Goal: Information Seeking & Learning: Find contact information

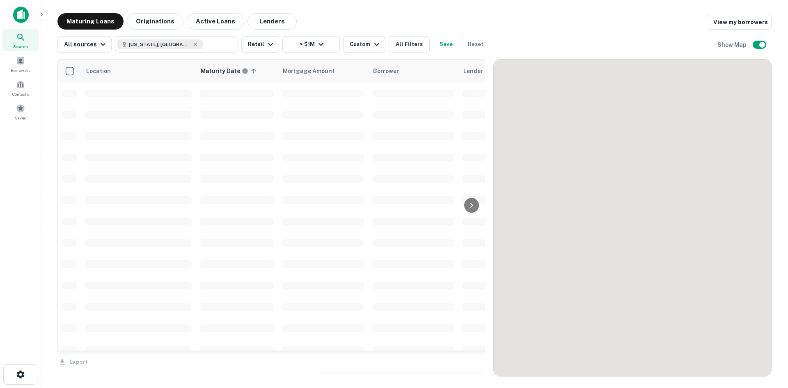
scroll to position [616, 0]
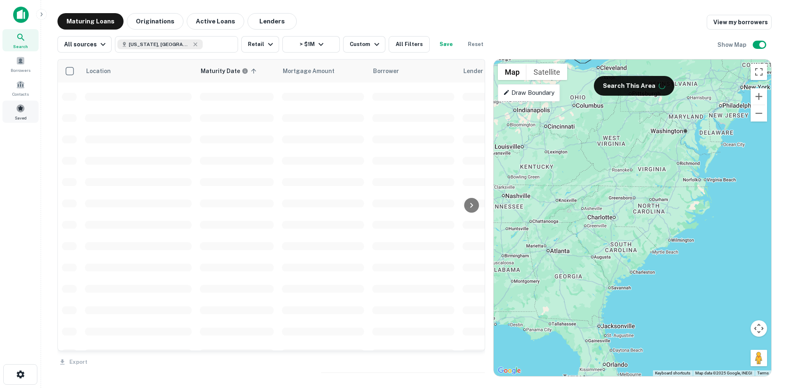
click at [23, 107] on span at bounding box center [20, 108] width 9 height 9
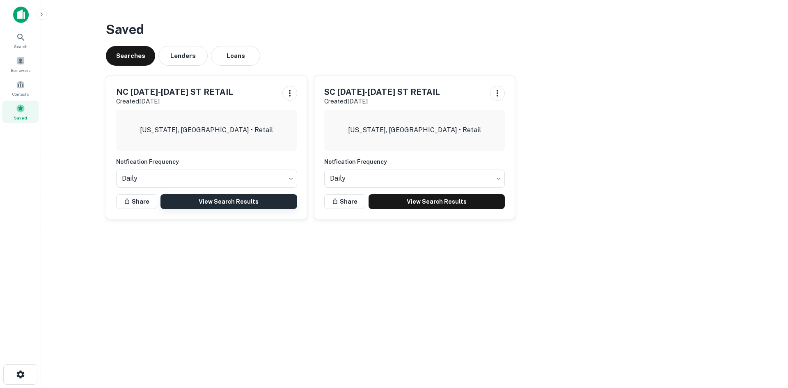
click at [225, 199] on link "View Search Results" at bounding box center [229, 201] width 137 height 15
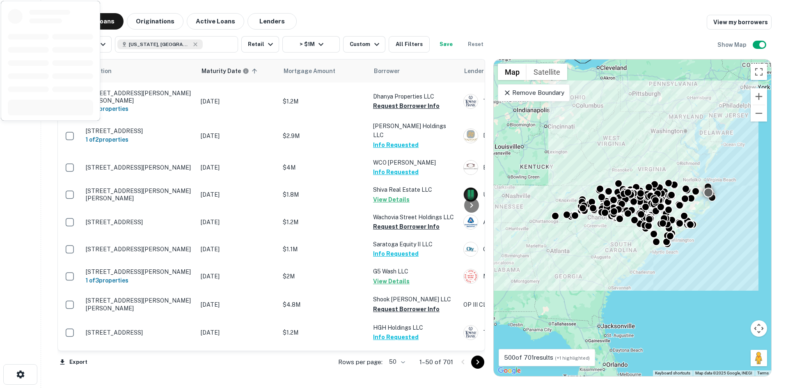
scroll to position [657, 0]
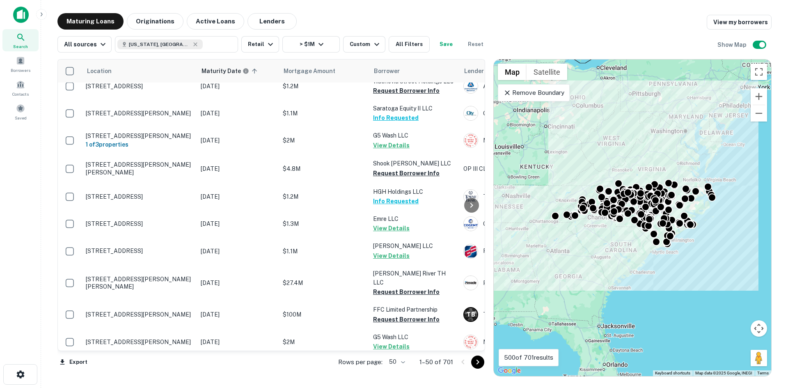
click at [376, 352] on div "Rows per page: 50 ** 1–50 of 701" at bounding box center [406, 362] width 157 height 22
click at [396, 363] on body "Search Borrowers Contacts Saved Maturing Loans Originations Active Loans Lender…" at bounding box center [394, 194] width 788 height 388
click at [395, 368] on li "100" at bounding box center [398, 370] width 24 height 15
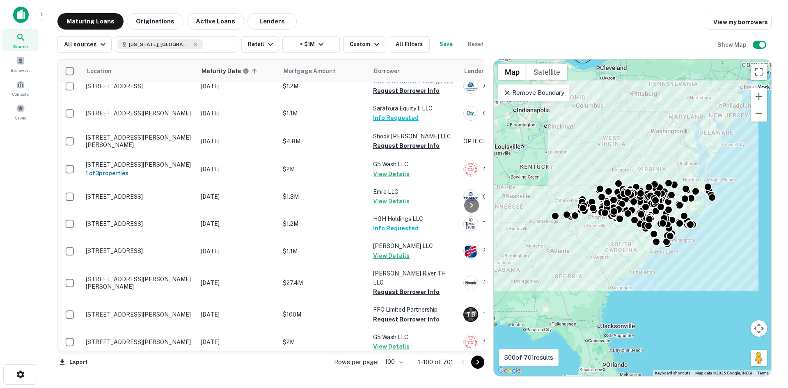
click at [475, 364] on icon "Go to next page" at bounding box center [478, 362] width 10 height 10
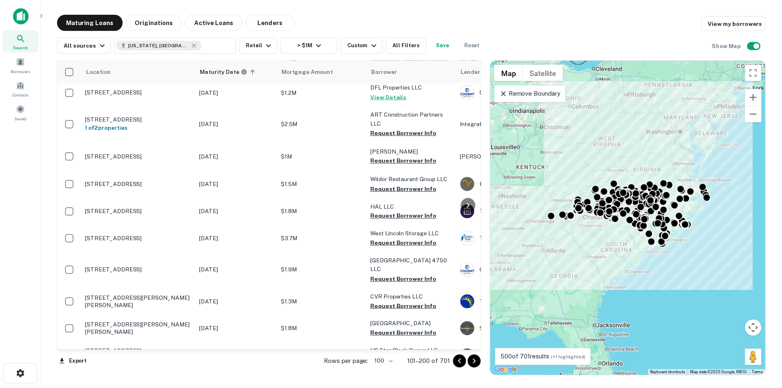
scroll to position [1888, 0]
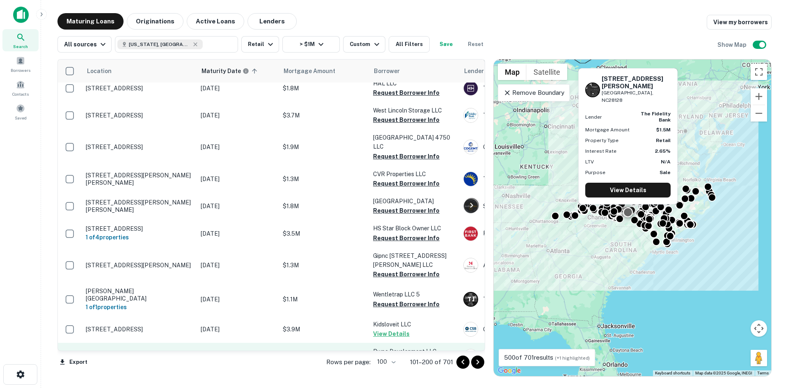
click at [94, 343] on td "[STREET_ADDRESS][PERSON_NAME]" at bounding box center [139, 356] width 115 height 27
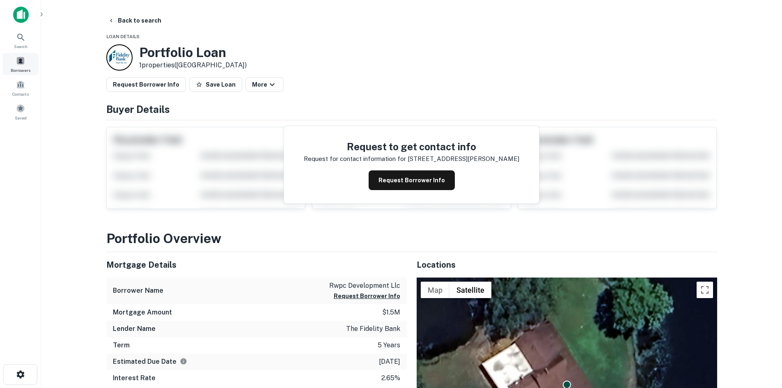
click at [25, 68] on span "Borrowers" at bounding box center [21, 70] width 20 height 7
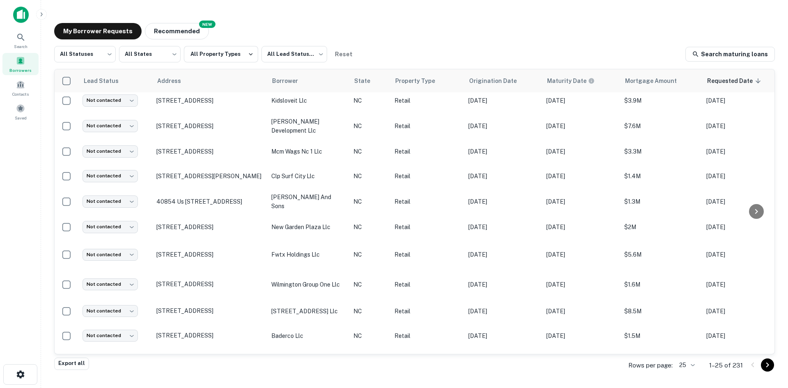
scroll to position [374, 0]
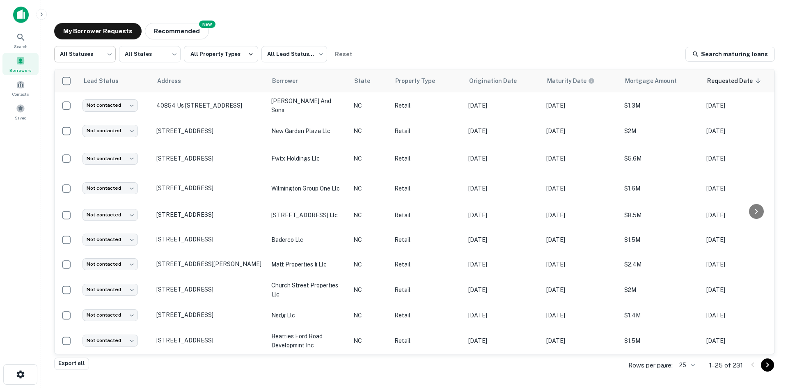
click at [91, 57] on body "Search Borrowers Contacts Saved My Borrower Requests NEW Recommended All Status…" at bounding box center [394, 194] width 788 height 388
click at [86, 105] on li "Fulfilled" at bounding box center [85, 105] width 62 height 15
type input "*********"
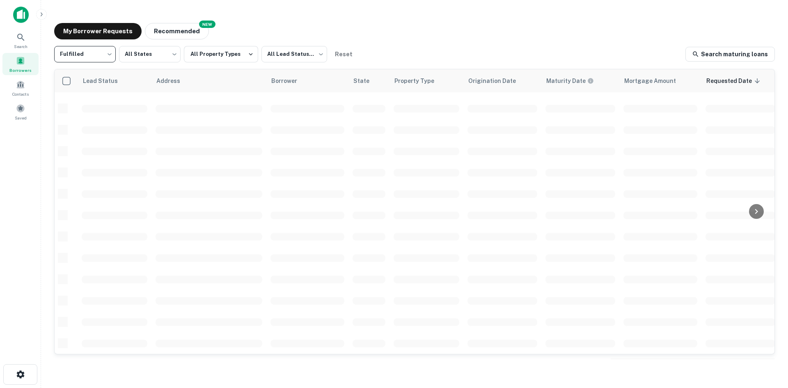
scroll to position [374, 0]
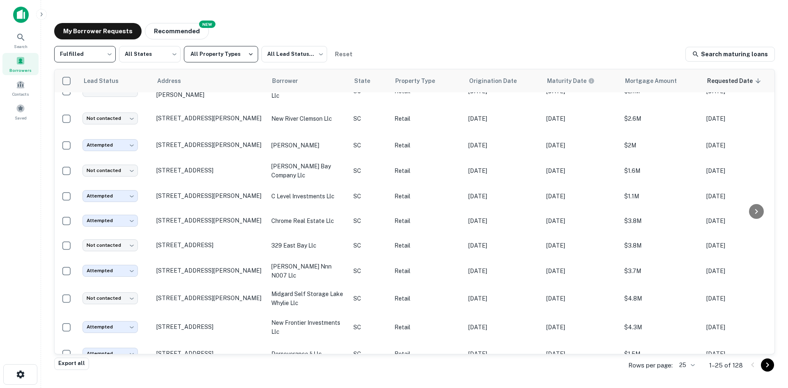
click at [231, 57] on button "All Property Types" at bounding box center [221, 54] width 74 height 16
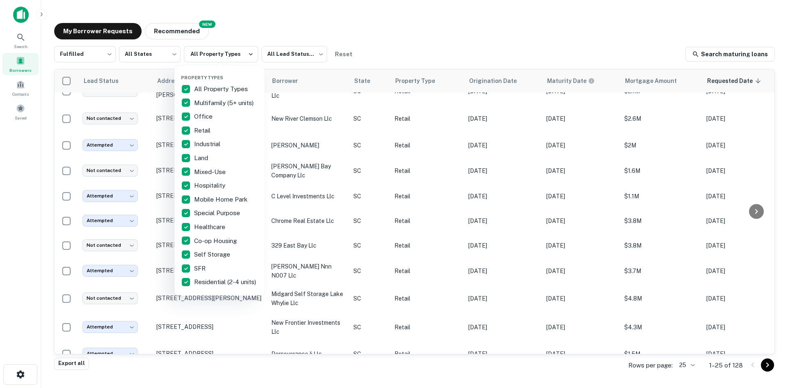
click at [305, 58] on div at bounding box center [394, 194] width 788 height 388
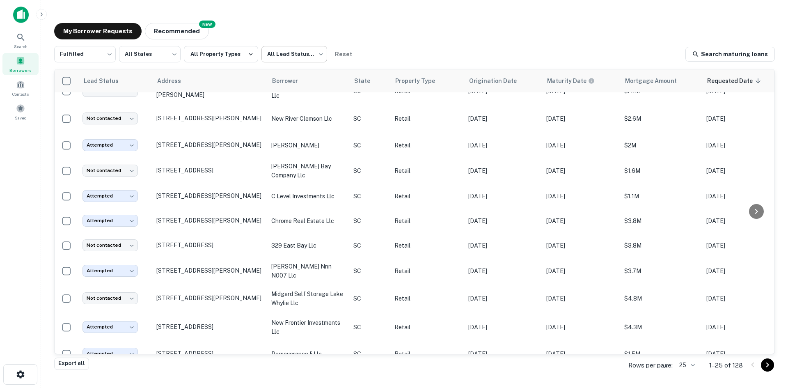
click at [304, 50] on body "Search Borrowers Contacts Saved My Borrower Requests NEW Recommended Fulfilled …" at bounding box center [394, 194] width 788 height 388
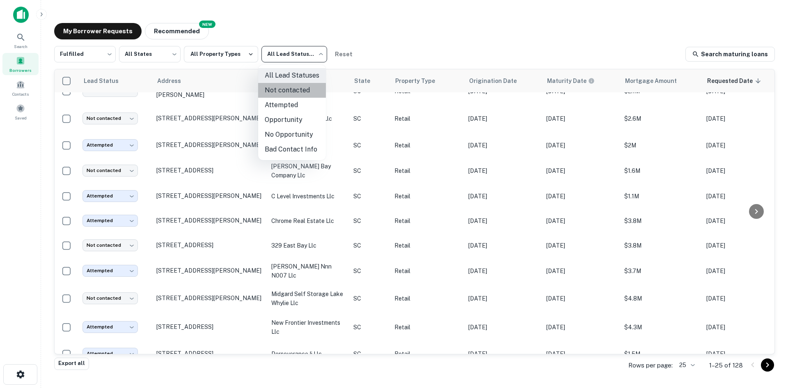
click at [287, 92] on li "Not contacted" at bounding box center [292, 90] width 68 height 15
type input "****"
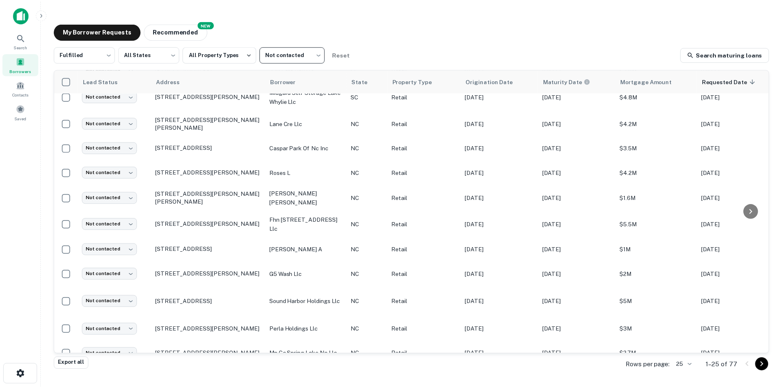
scroll to position [251, 0]
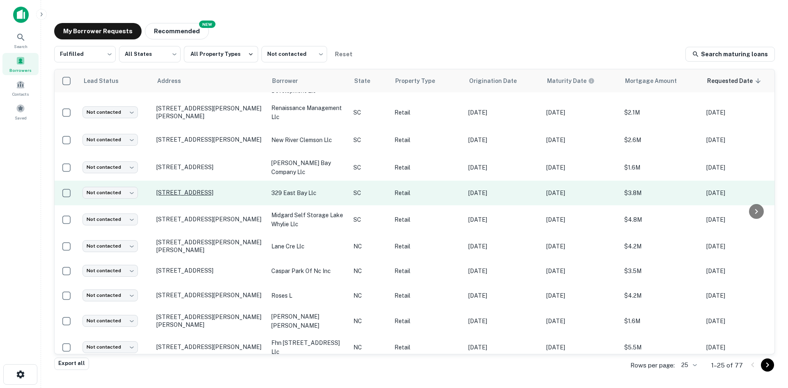
click at [198, 189] on p "38 Alexander St Charleston, SC29401" at bounding box center [209, 192] width 107 height 7
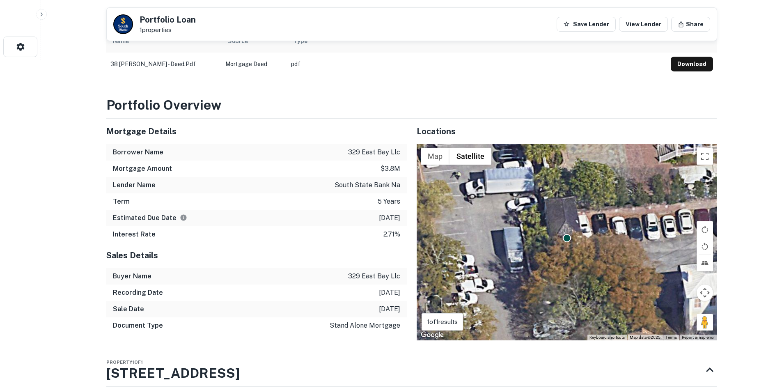
scroll to position [328, 0]
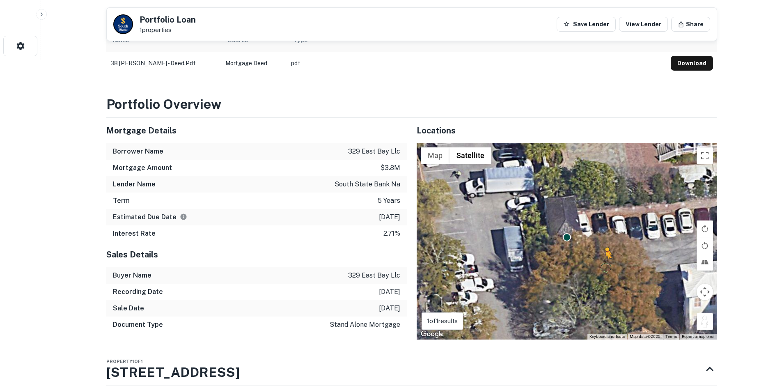
drag, startPoint x: 704, startPoint y: 320, endPoint x: 599, endPoint y: 265, distance: 118.1
click at [599, 265] on div "To activate drag with keyboard, press Alt + Enter. Once in keyboard drag state,…" at bounding box center [567, 241] width 301 height 196
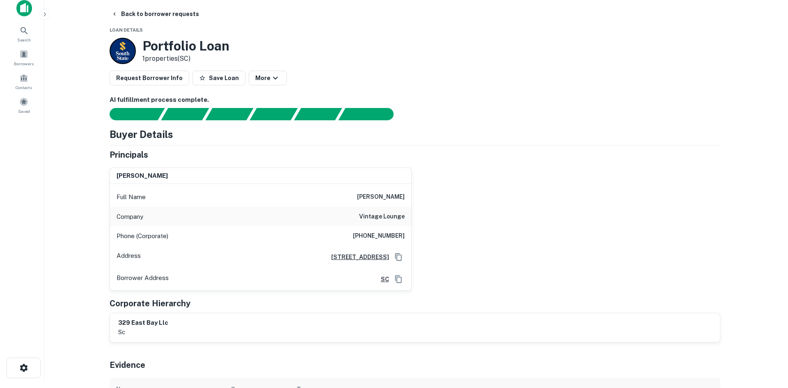
scroll to position [0, 0]
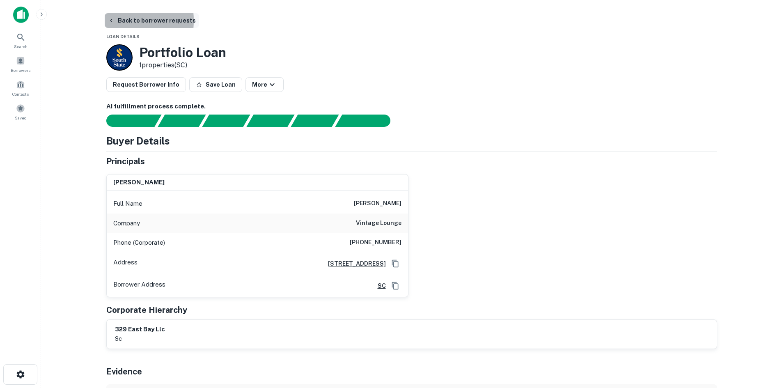
click at [112, 21] on icon "button" at bounding box center [111, 20] width 7 height 7
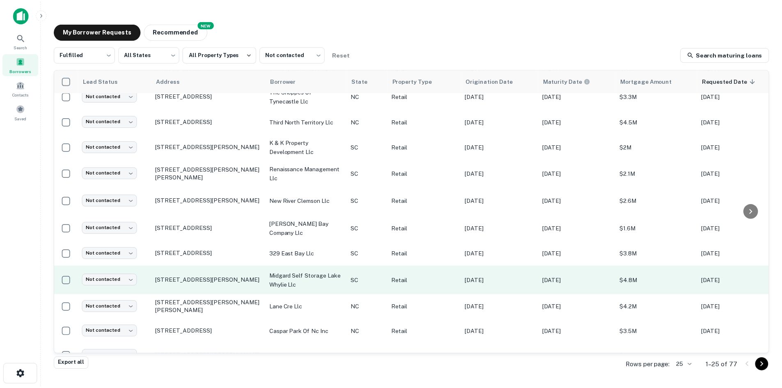
scroll to position [169, 0]
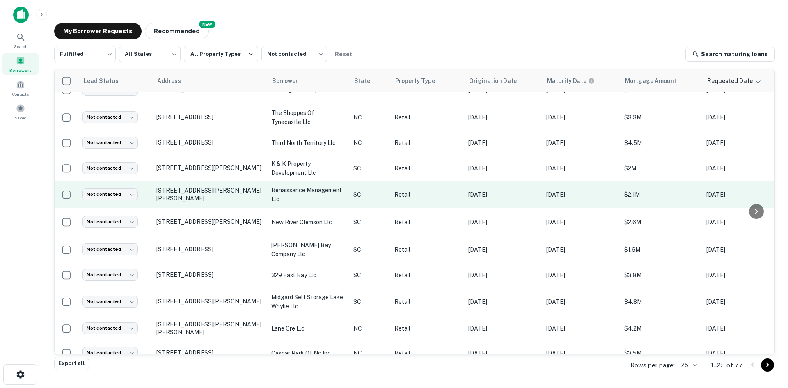
click at [219, 187] on p "4867 Calhoun Memorial Hwy Easley, SC29640" at bounding box center [209, 194] width 107 height 15
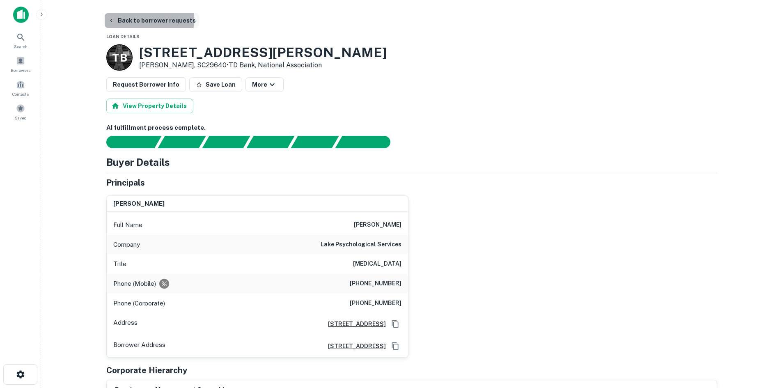
click at [138, 19] on button "Back to borrower requests" at bounding box center [152, 20] width 94 height 15
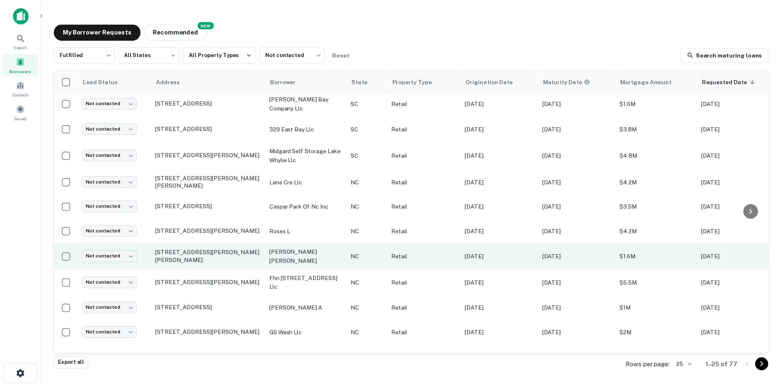
scroll to position [406, 0]
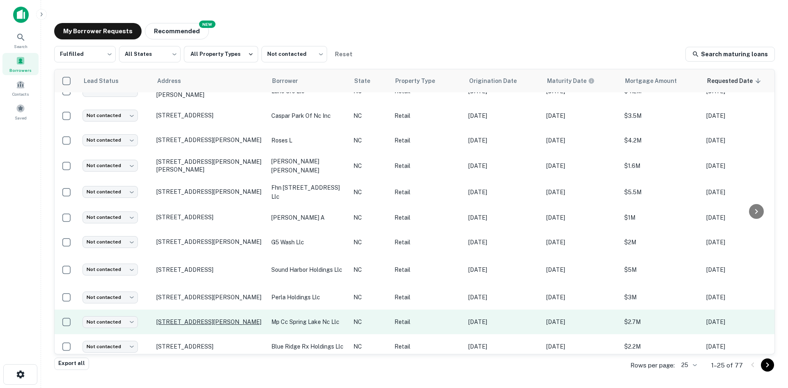
click at [207, 318] on p "1010 N Bragg Blvd Spring Lake, NC28390" at bounding box center [209, 321] width 107 height 7
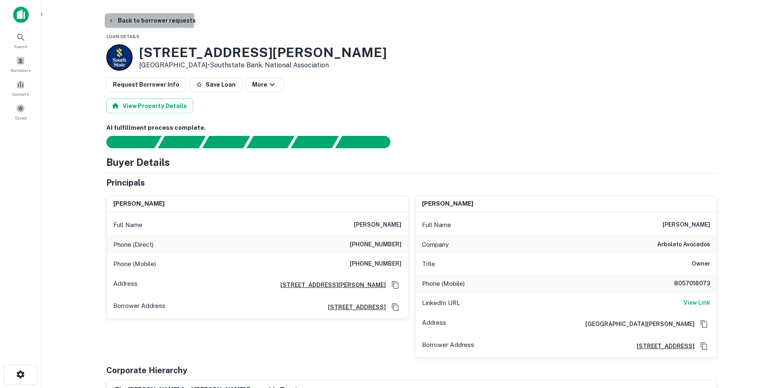
click at [127, 20] on button "Back to borrower requests" at bounding box center [152, 20] width 94 height 15
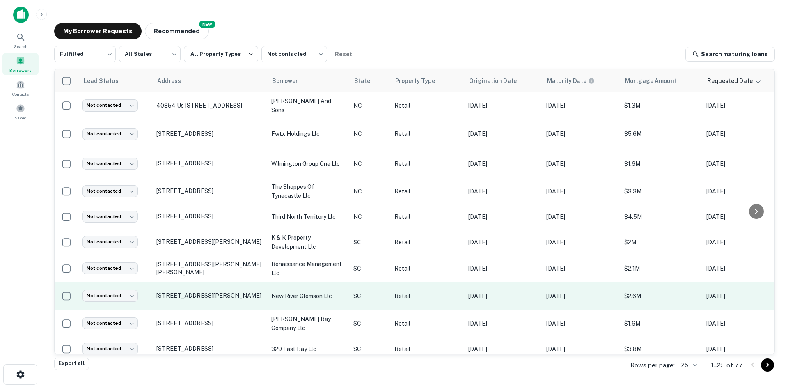
scroll to position [78, 0]
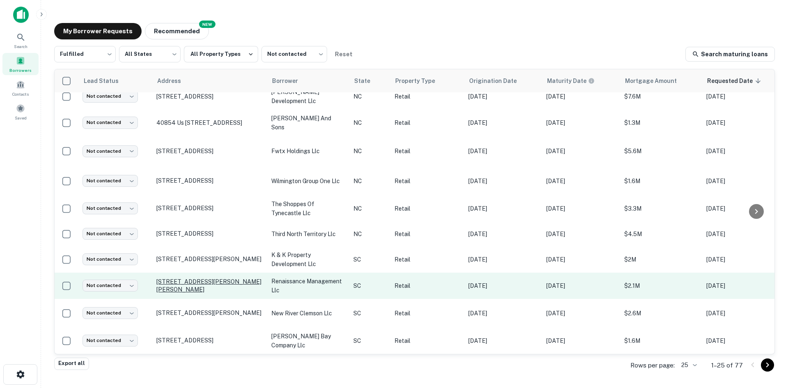
click at [232, 278] on p "4867 Calhoun Memorial Hwy Easley, SC29640" at bounding box center [209, 285] width 107 height 15
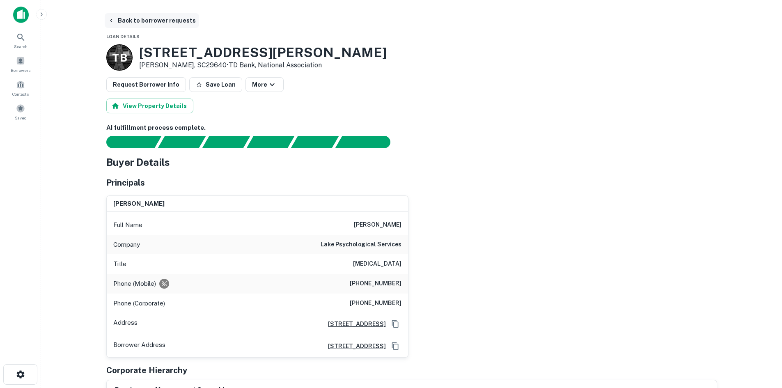
click at [156, 22] on button "Back to borrower requests" at bounding box center [152, 20] width 94 height 15
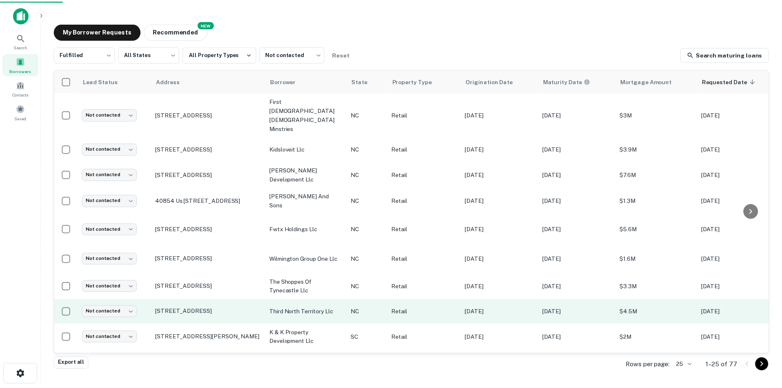
scroll to position [78, 0]
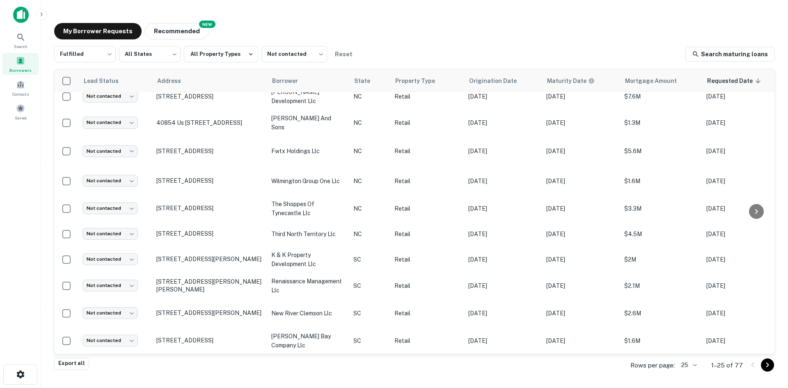
click at [691, 367] on body "Search Borrowers Contacts Saved My Borrower Requests NEW Recommended Fulfilled …" at bounding box center [394, 194] width 788 height 388
click at [695, 326] on li "100" at bounding box center [690, 326] width 28 height 15
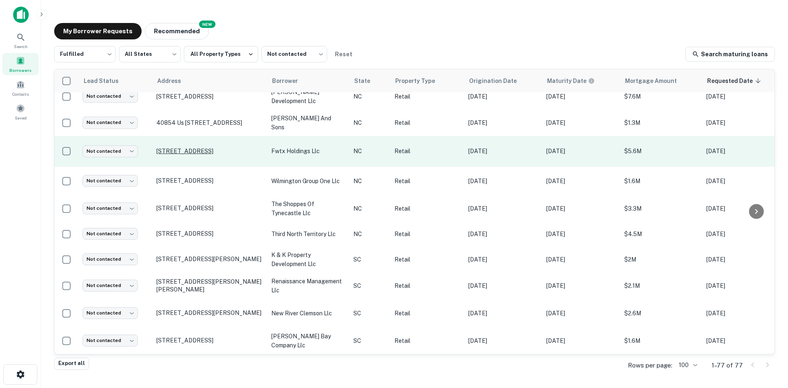
click at [215, 147] on p "[STREET_ADDRESS]" at bounding box center [209, 150] width 107 height 7
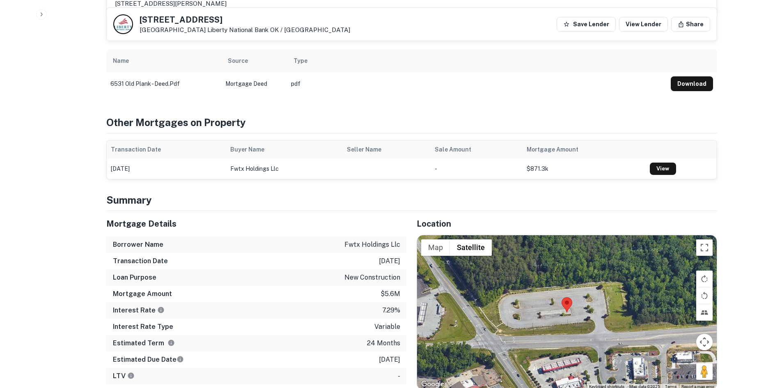
scroll to position [411, 0]
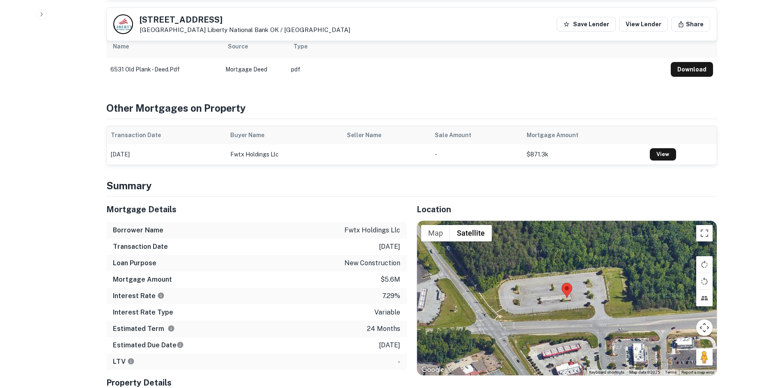
drag, startPoint x: 704, startPoint y: 344, endPoint x: 576, endPoint y: 309, distance: 132.1
click at [576, 309] on div "Map Terrain Satellite Labels Keyboard shortcuts Map Data Map data ©2025 Map dat…" at bounding box center [567, 298] width 300 height 154
drag, startPoint x: 709, startPoint y: 352, endPoint x: 624, endPoint y: 330, distance: 87.2
click at [624, 330] on div "Map Terrain Satellite Labels Keyboard shortcuts Map Data Map data ©2025 Map dat…" at bounding box center [567, 298] width 300 height 154
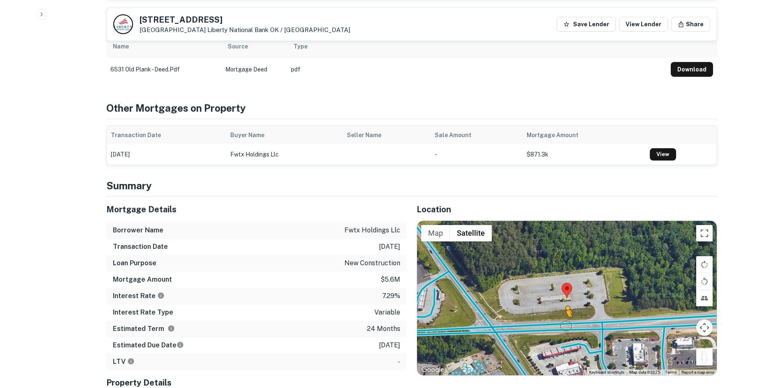
drag, startPoint x: 702, startPoint y: 352, endPoint x: 566, endPoint y: 316, distance: 141.0
click at [566, 316] on div "To activate drag with keyboard, press Alt + Enter. Once in keyboard drag state,…" at bounding box center [567, 298] width 300 height 154
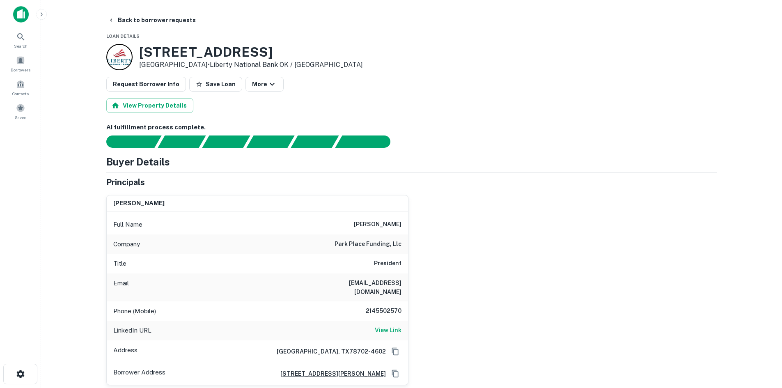
scroll to position [0, 0]
drag, startPoint x: 138, startPoint y: 50, endPoint x: 278, endPoint y: 57, distance: 140.2
click at [278, 57] on div "6531 Old Plank Rd High Point, NC27265 • Liberty National Bank OK / TX" at bounding box center [234, 57] width 257 height 26
drag, startPoint x: 275, startPoint y: 44, endPoint x: 264, endPoint y: 49, distance: 11.9
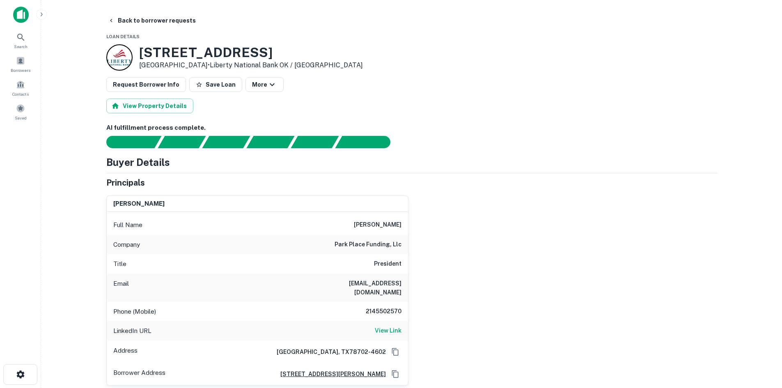
drag, startPoint x: 136, startPoint y: 50, endPoint x: 205, endPoint y: 65, distance: 70.1
click at [205, 65] on div "6531 Old Plank Rd High Point, NC27265 • Liberty National Bank OK / TX" at bounding box center [234, 57] width 257 height 26
copy div "[STREET_ADDRESS]"
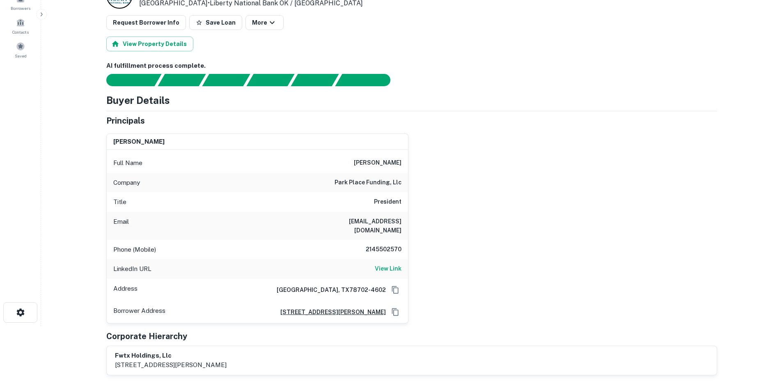
scroll to position [164, 0]
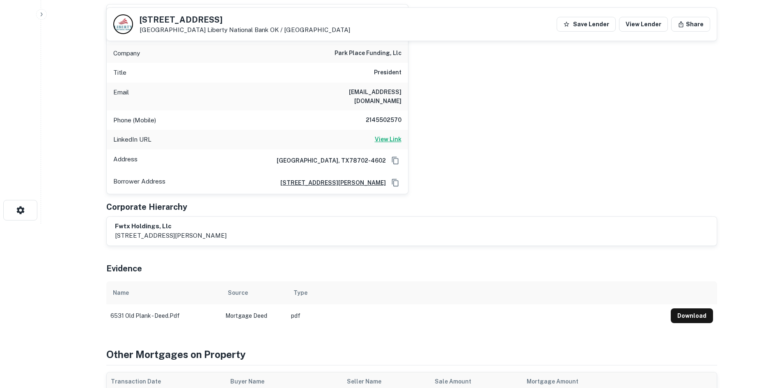
click at [399, 135] on h6 "View Link" at bounding box center [388, 139] width 27 height 9
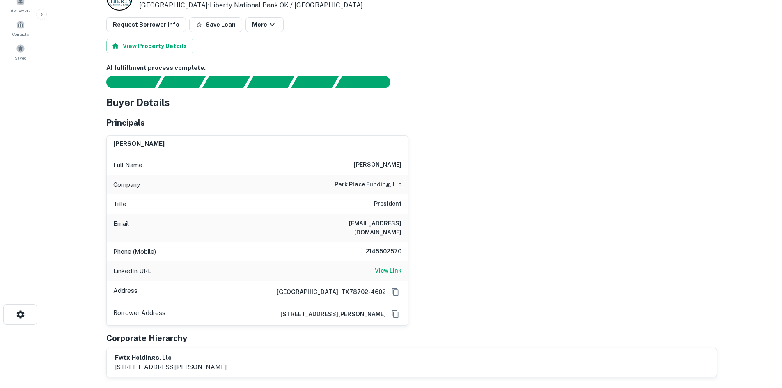
scroll to position [0, 0]
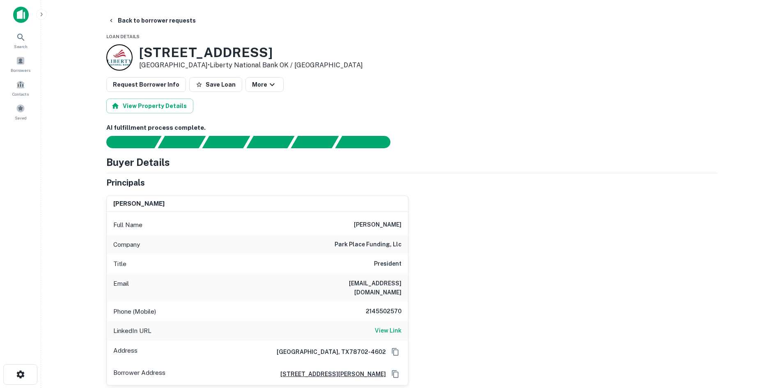
drag, startPoint x: 352, startPoint y: 225, endPoint x: 464, endPoint y: 225, distance: 111.3
click at [464, 225] on div "michael colaninni Full Name michael colaninni Company park place funding, llc T…" at bounding box center [408, 287] width 617 height 197
copy h6 "michael colaninni"
drag, startPoint x: 316, startPoint y: 282, endPoint x: 411, endPoint y: 281, distance: 95.2
click at [411, 281] on div "michael colaninni Full Name michael colaninni Company park place funding, llc T…" at bounding box center [408, 287] width 617 height 197
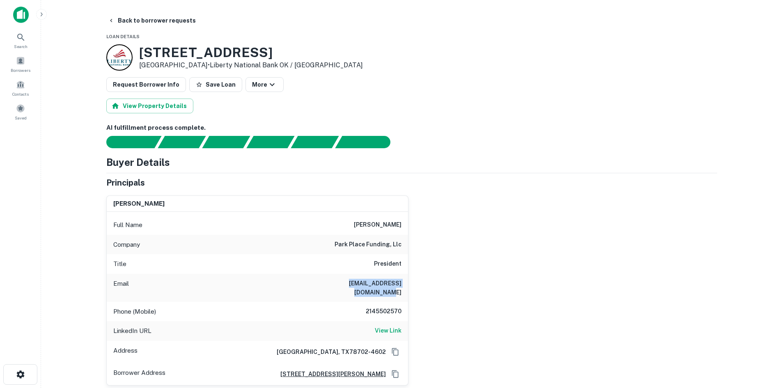
copy h6 "mcolaninni@hardmoneytx.com"
drag, startPoint x: 349, startPoint y: 304, endPoint x: 431, endPoint y: 297, distance: 82.4
click at [431, 297] on div "michael colaninni Full Name michael colaninni Company park place funding, llc T…" at bounding box center [408, 287] width 617 height 197
copy h6 "2145502570"
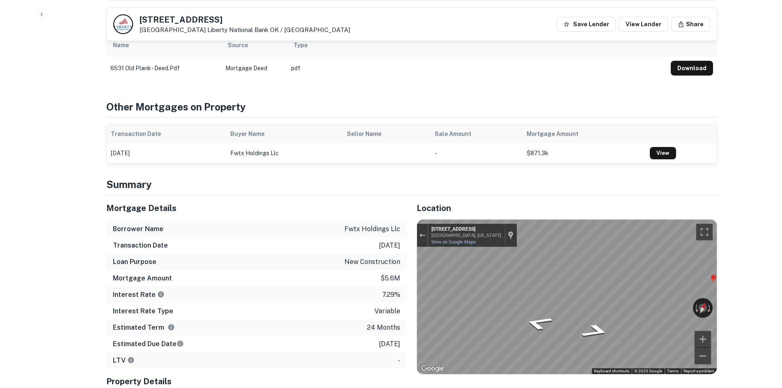
scroll to position [452, 0]
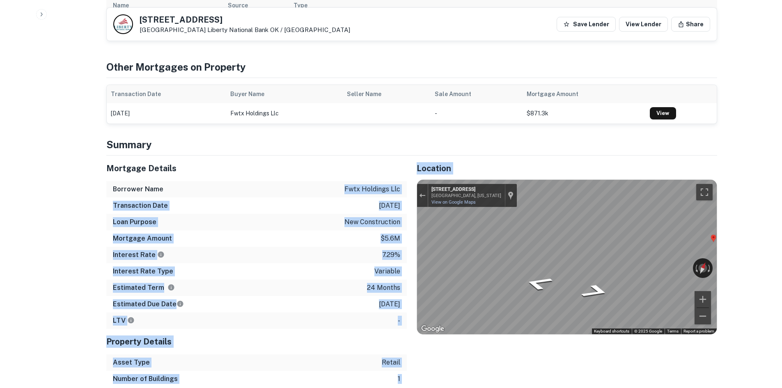
click at [518, 179] on div "Mortgage Details Borrower Name fwtx holdings llc Transaction Date 12/21/2023 Lo…" at bounding box center [406, 272] width 621 height 232
click at [390, 184] on p "fwtx holdings llc" at bounding box center [372, 189] width 56 height 10
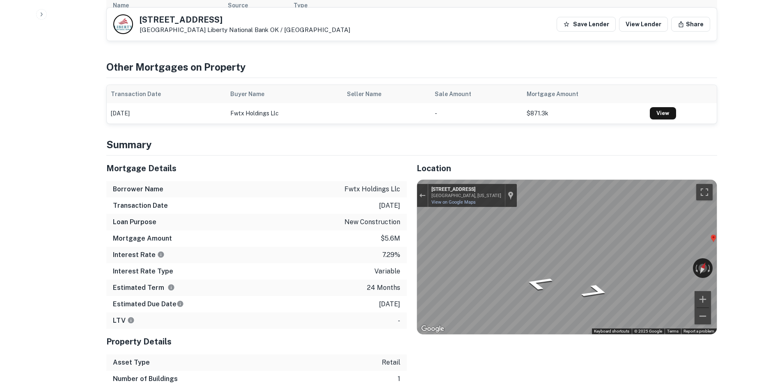
click at [378, 184] on p "fwtx holdings llc" at bounding box center [372, 189] width 56 height 10
copy p "fwtx holdings llc"
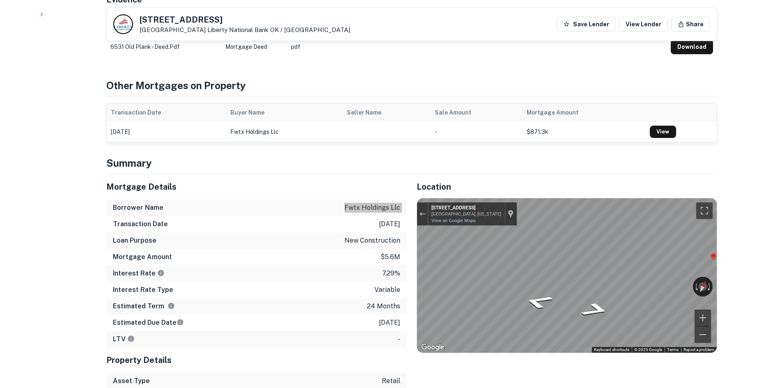
scroll to position [328, 0]
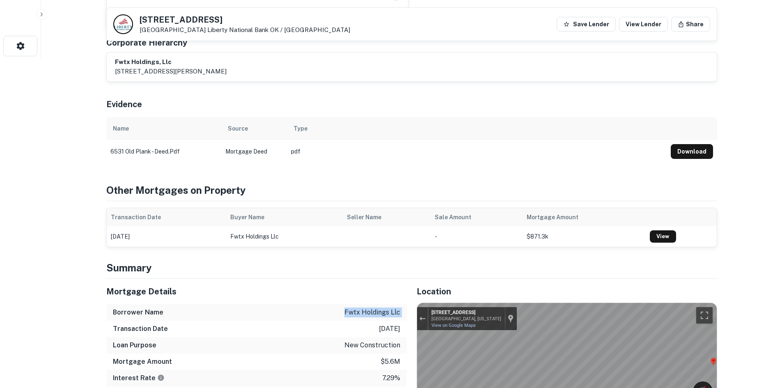
drag, startPoint x: 138, startPoint y: 20, endPoint x: 198, endPoint y: 30, distance: 61.6
click at [198, 30] on div "6531 Old Plank Rd High Point, NC27265 Liberty National Bank OK / TX" at bounding box center [231, 24] width 237 height 20
copy div "[STREET_ADDRESS]"
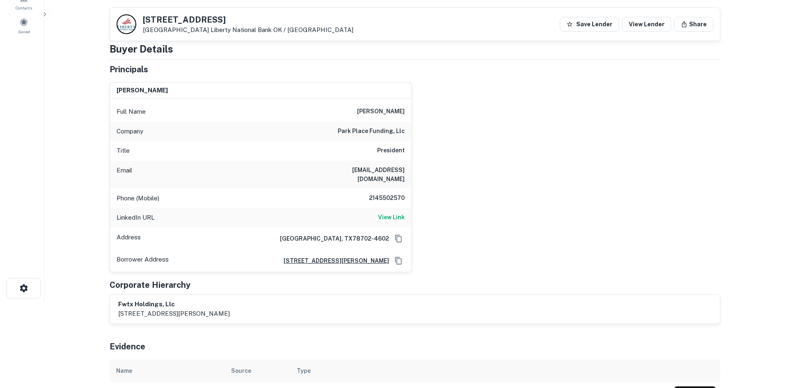
scroll to position [0, 0]
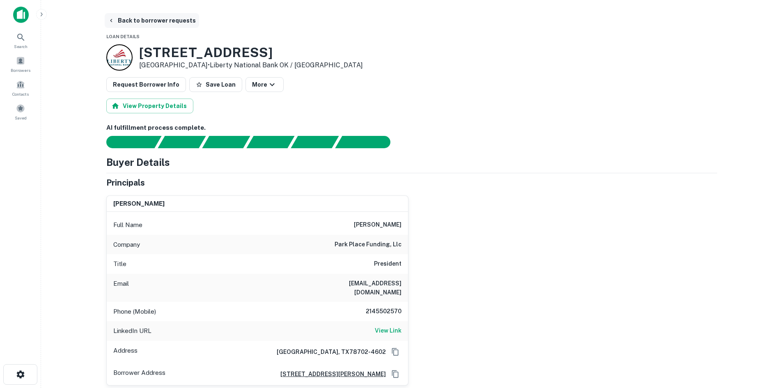
click at [143, 25] on button "Back to borrower requests" at bounding box center [152, 20] width 94 height 15
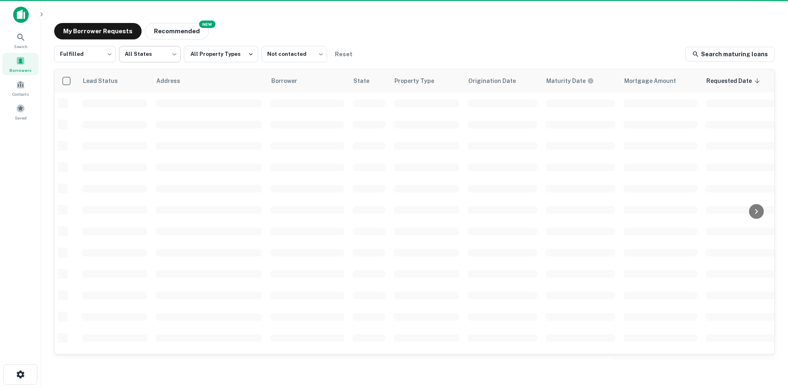
scroll to position [78, 0]
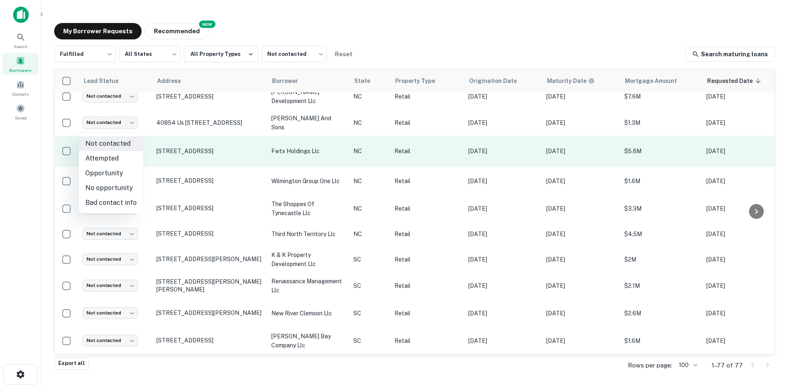
click at [124, 125] on body "Search Borrowers Contacts Saved My Borrower Requests NEW Recommended Fulfilled …" at bounding box center [394, 194] width 788 height 388
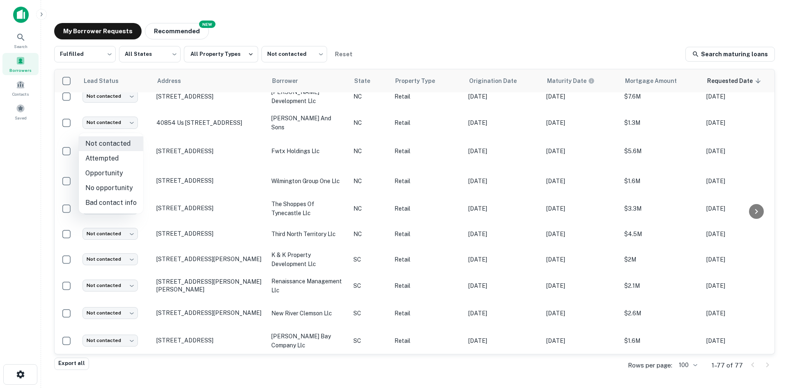
click at [121, 154] on li "Attempted" at bounding box center [111, 158] width 64 height 15
type input "*********"
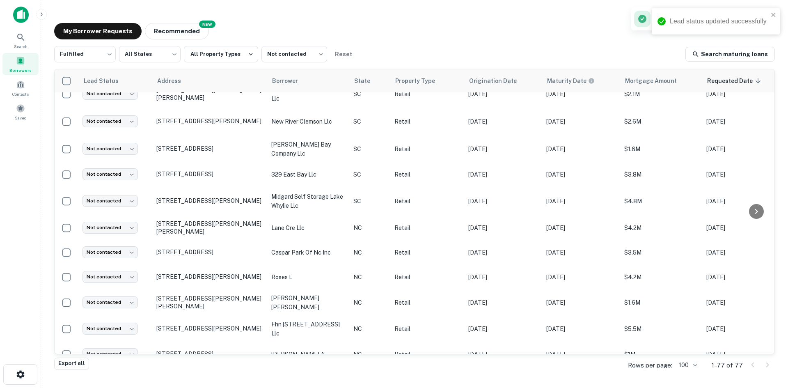
scroll to position [365, 0]
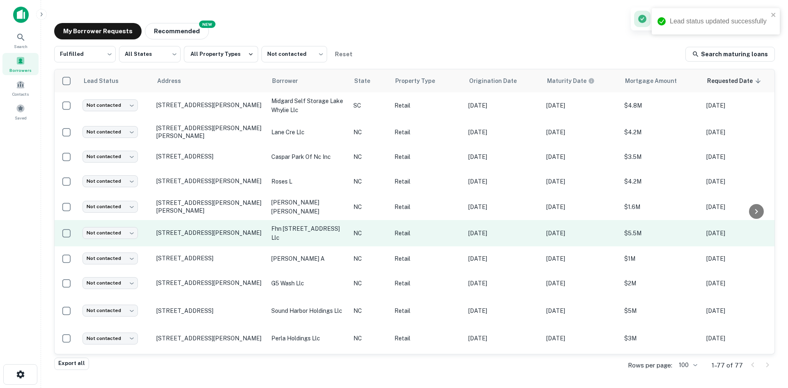
click at [205, 220] on td "209 S Kings Dr Charlotte, NC28204" at bounding box center [209, 233] width 115 height 26
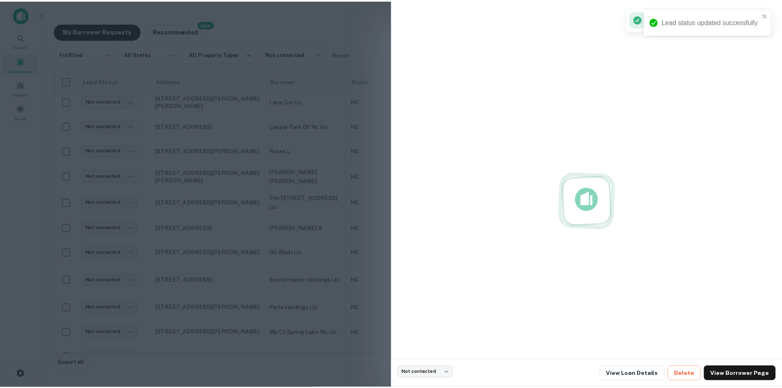
scroll to position [341, 0]
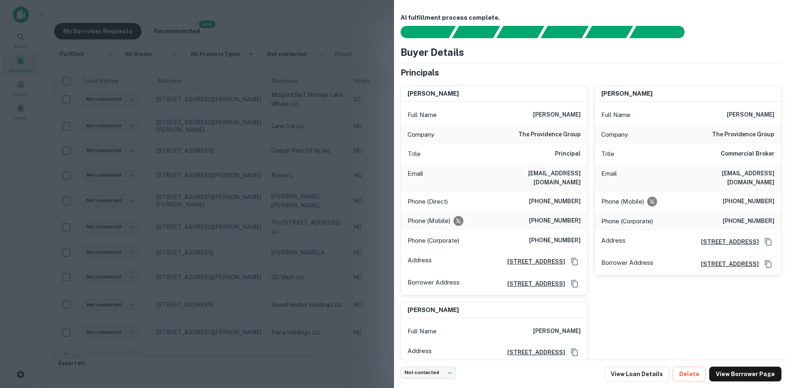
click at [215, 208] on div at bounding box center [394, 194] width 788 height 388
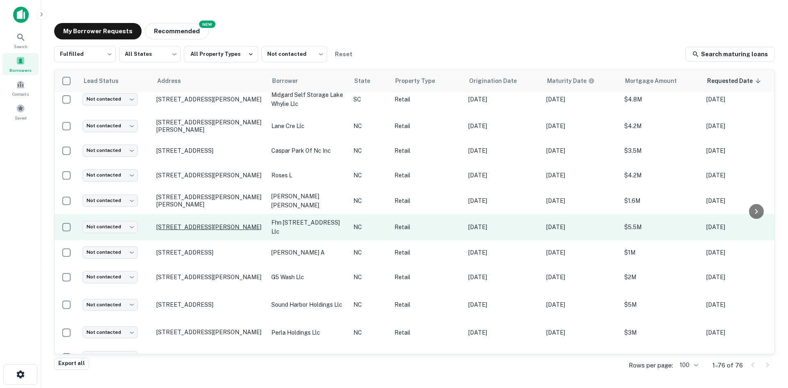
click at [179, 223] on p "209 S Kings Dr Charlotte, NC28204" at bounding box center [209, 226] width 107 height 7
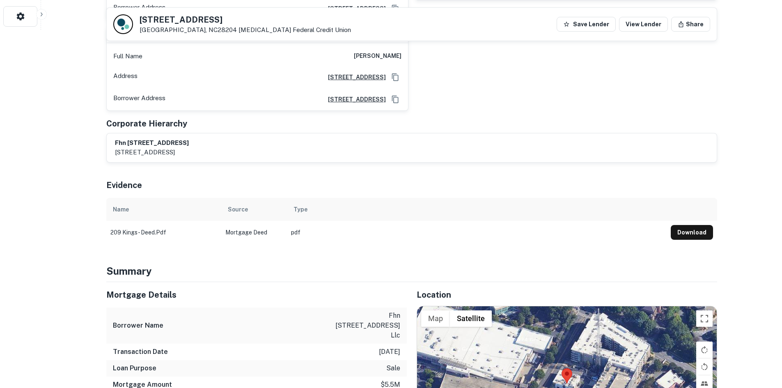
scroll to position [452, 0]
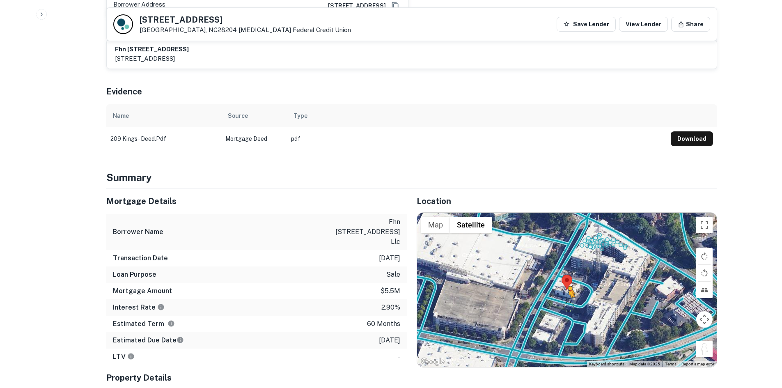
drag, startPoint x: 705, startPoint y: 342, endPoint x: 560, endPoint y: 294, distance: 153.6
click at [560, 294] on div "To activate drag with keyboard, press Alt + Enter. Once in keyboard drag state,…" at bounding box center [567, 290] width 300 height 154
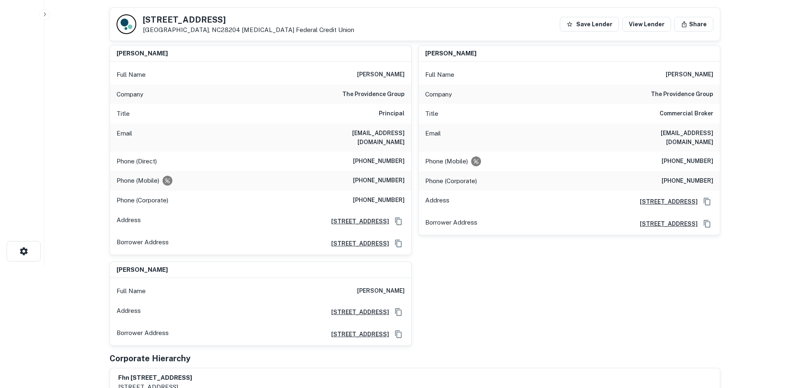
scroll to position [0, 0]
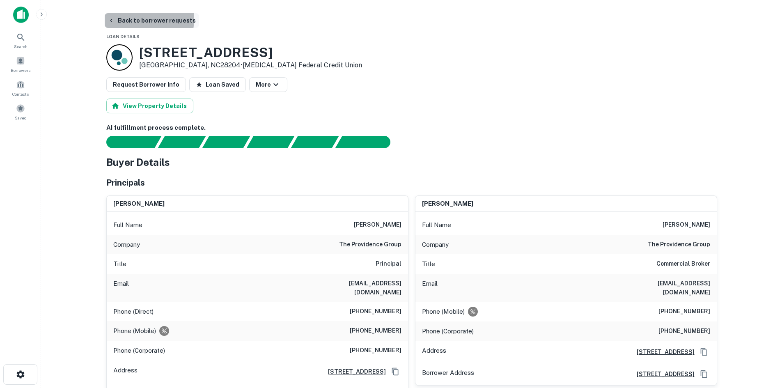
click at [142, 19] on button "Back to borrower requests" at bounding box center [152, 20] width 94 height 15
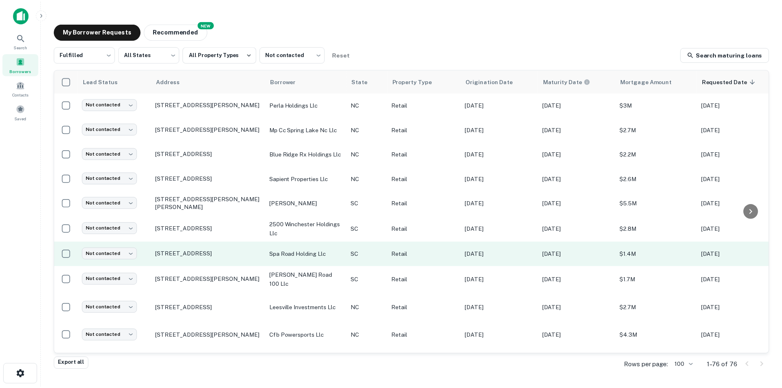
scroll to position [628, 0]
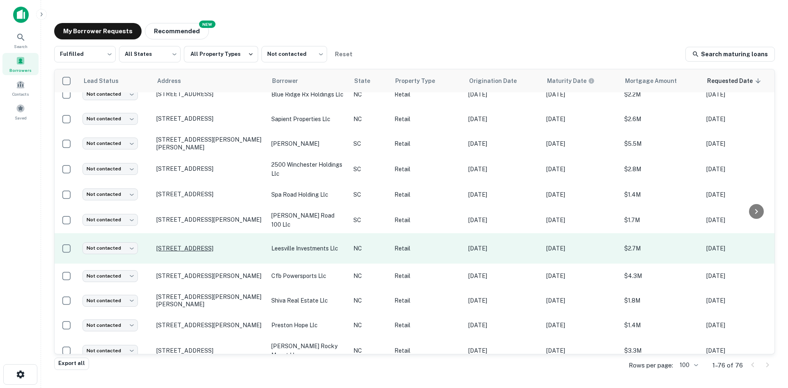
click at [210, 252] on p "[STREET_ADDRESS]" at bounding box center [209, 248] width 107 height 7
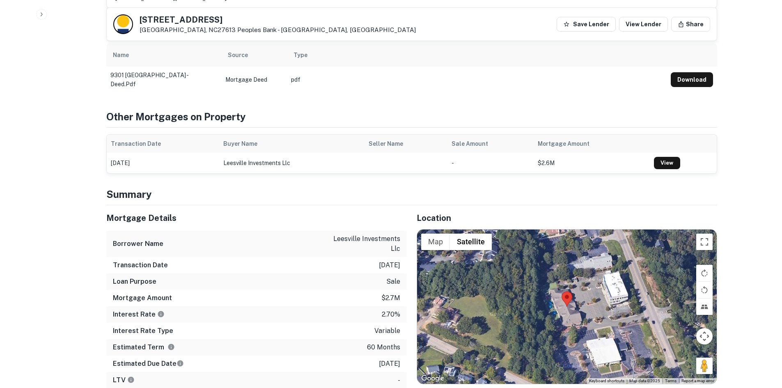
scroll to position [534, 0]
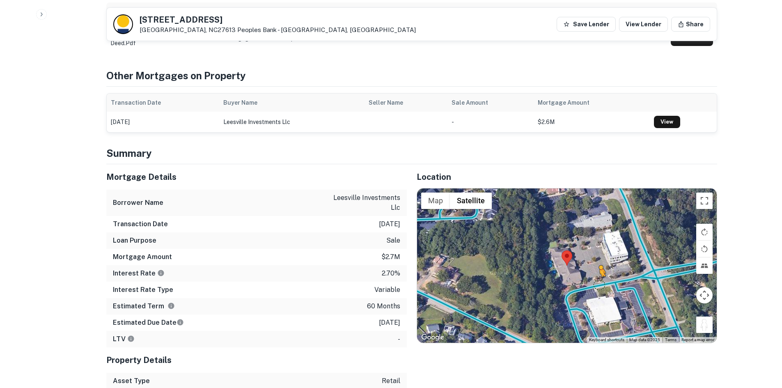
drag, startPoint x: 711, startPoint y: 316, endPoint x: 596, endPoint y: 278, distance: 120.7
click at [596, 278] on div "To activate drag with keyboard, press Alt + Enter. Once in keyboard drag state,…" at bounding box center [567, 265] width 300 height 154
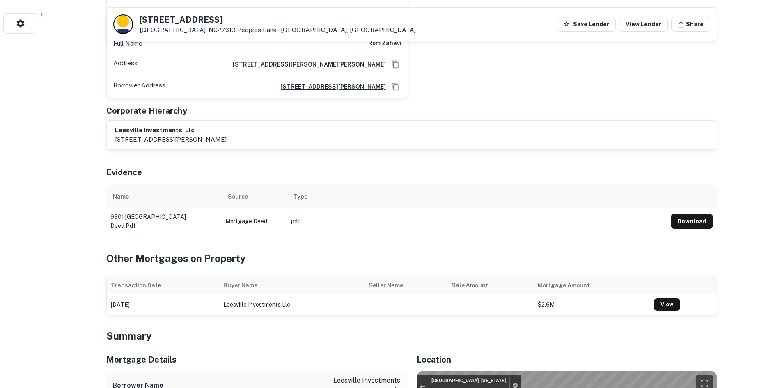
scroll to position [287, 0]
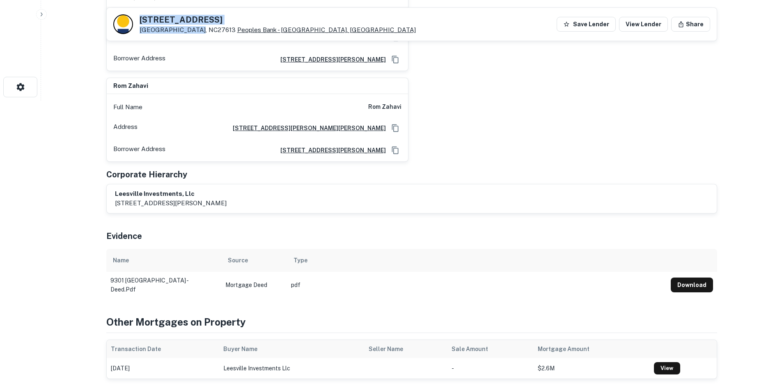
drag, startPoint x: 135, startPoint y: 15, endPoint x: 193, endPoint y: 31, distance: 60.0
click at [193, 31] on div "9301 Leesville Rd Raleigh, NC27613 Peoples Bank - Newton, NC" at bounding box center [264, 24] width 303 height 20
copy div "[STREET_ADDRESS]"
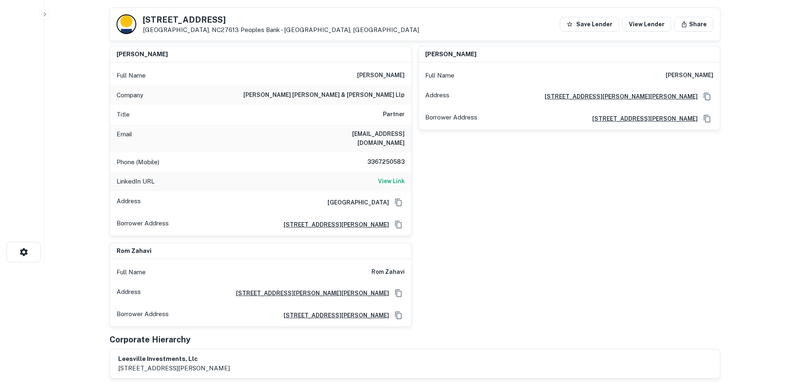
scroll to position [0, 0]
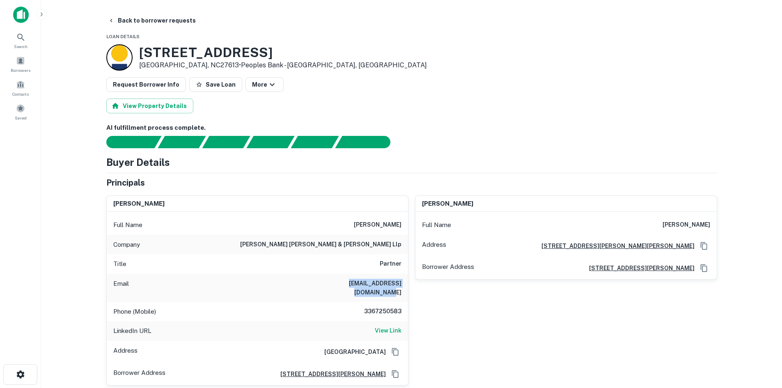
drag, startPoint x: 320, startPoint y: 282, endPoint x: 408, endPoint y: 276, distance: 88.1
click at [408, 276] on div "william walker Full Name william walker Company craige jenkins liipfert & walke…" at bounding box center [257, 290] width 302 height 190
copy h6 "williamw@craigejenkins.com"
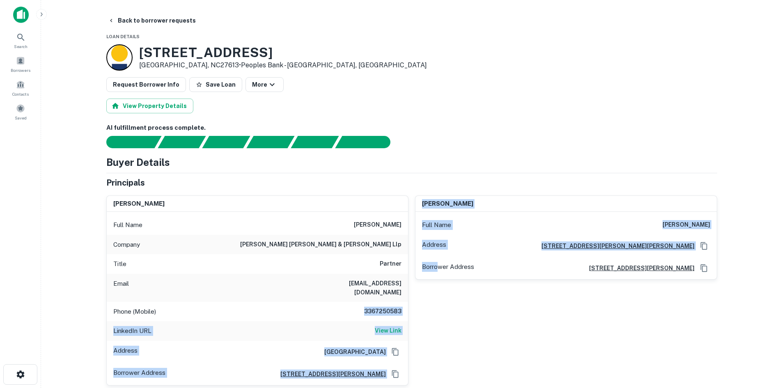
drag, startPoint x: 359, startPoint y: 302, endPoint x: 436, endPoint y: 295, distance: 77.9
click at [436, 295] on div "william walker Full Name william walker Company craige jenkins liipfert & walke…" at bounding box center [408, 332] width 617 height 287
click at [415, 296] on div "ronit zahavi Full Name ronit zahavi Address 767 Crabtree Crossing Parkway, Cary…" at bounding box center [562, 287] width 309 height 197
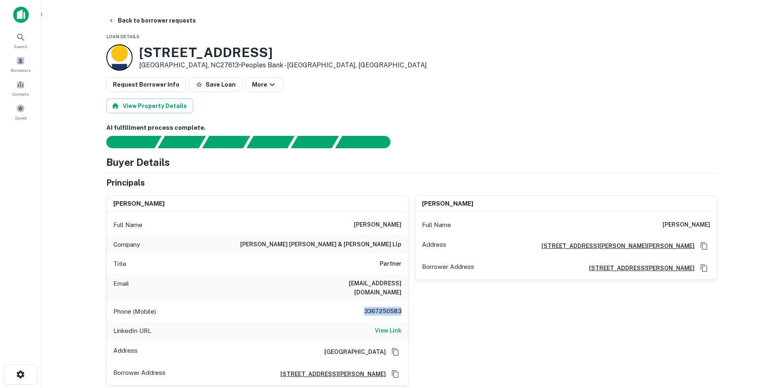
drag, startPoint x: 406, startPoint y: 302, endPoint x: 365, endPoint y: 303, distance: 41.9
click at [365, 303] on div "Phone (Mobile) 3367250583" at bounding box center [257, 312] width 301 height 20
copy h6 "3367250583"
click at [398, 326] on h6 "View Link" at bounding box center [388, 330] width 27 height 9
click at [132, 22] on button "Back to borrower requests" at bounding box center [152, 20] width 94 height 15
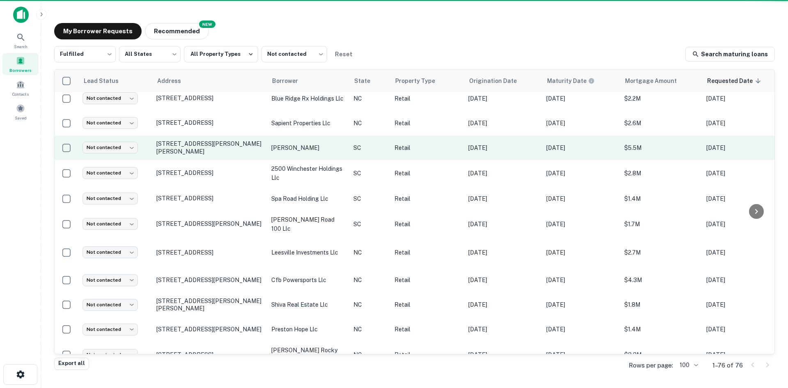
scroll to position [628, 0]
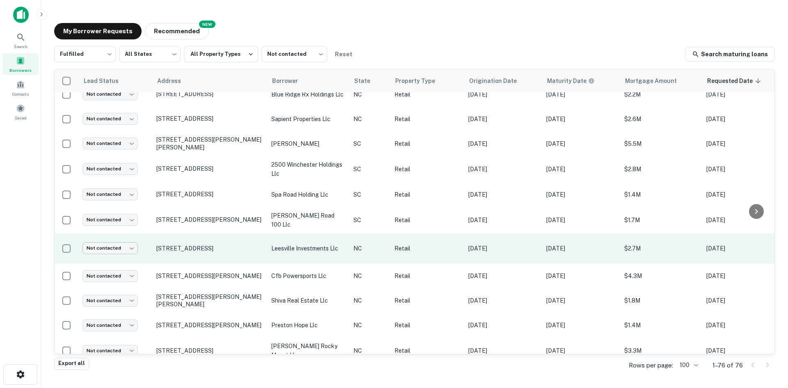
click at [134, 248] on body "Search Borrowers Contacts Saved My Borrower Requests NEW Recommended Fulfilled …" at bounding box center [394, 194] width 788 height 388
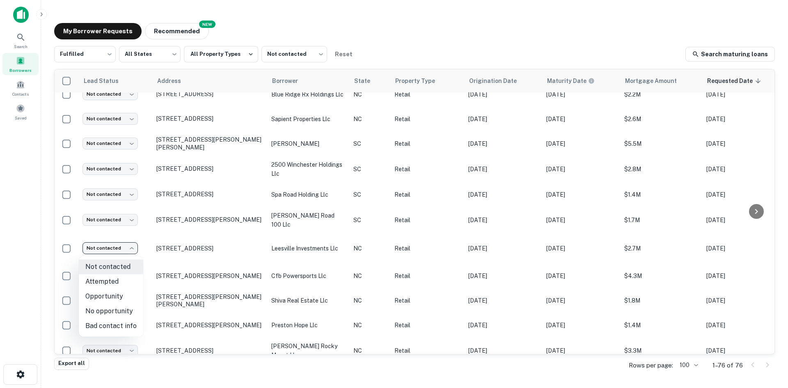
click at [130, 280] on li "Attempted" at bounding box center [111, 281] width 64 height 15
type input "*********"
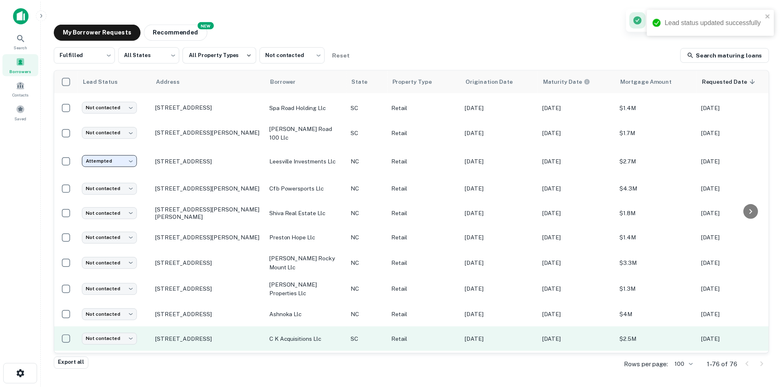
scroll to position [792, 0]
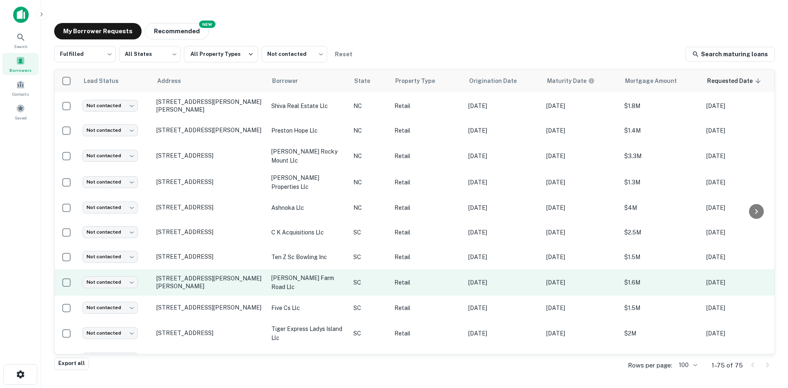
click at [183, 296] on td "3547 Meeks Farm Rd Johns Island, SC29455" at bounding box center [209, 282] width 115 height 26
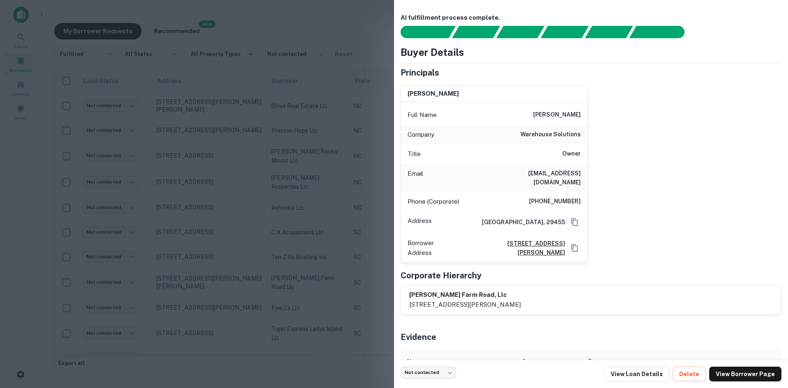
click at [201, 259] on div at bounding box center [394, 194] width 788 height 388
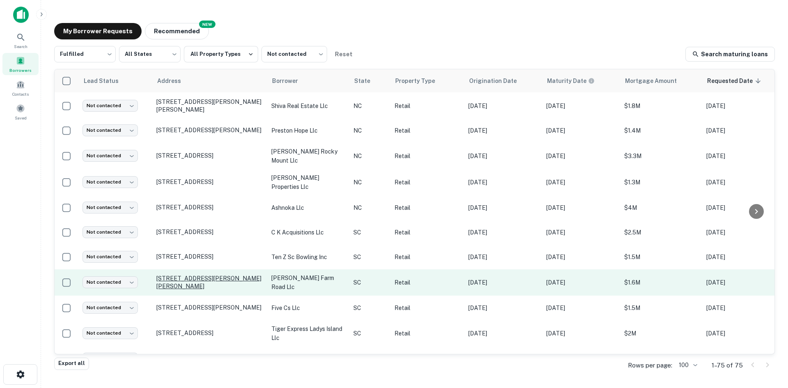
click at [178, 282] on p "3547 Meeks Farm Rd Johns Island, SC29455" at bounding box center [209, 282] width 107 height 15
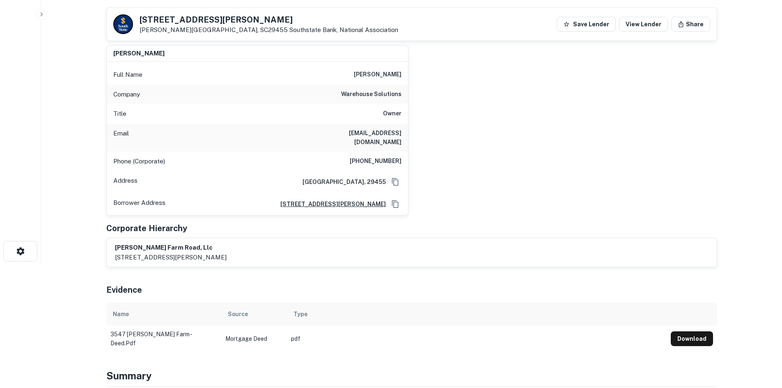
scroll to position [328, 0]
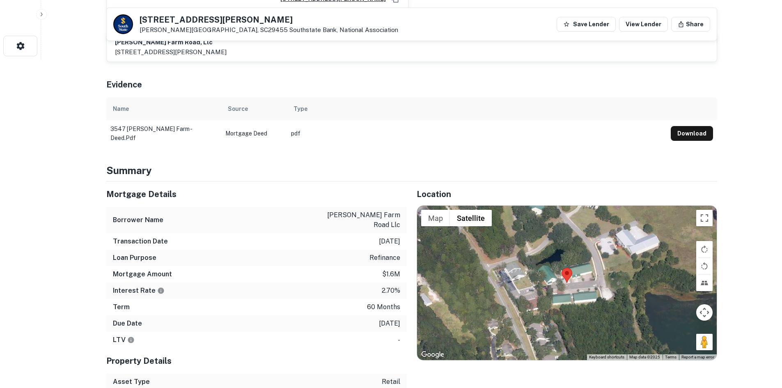
drag, startPoint x: 706, startPoint y: 335, endPoint x: 585, endPoint y: 285, distance: 130.9
click at [585, 285] on div "Map Terrain Satellite Labels Keyboard shortcuts Map Data Map data ©2025 Map dat…" at bounding box center [567, 283] width 300 height 154
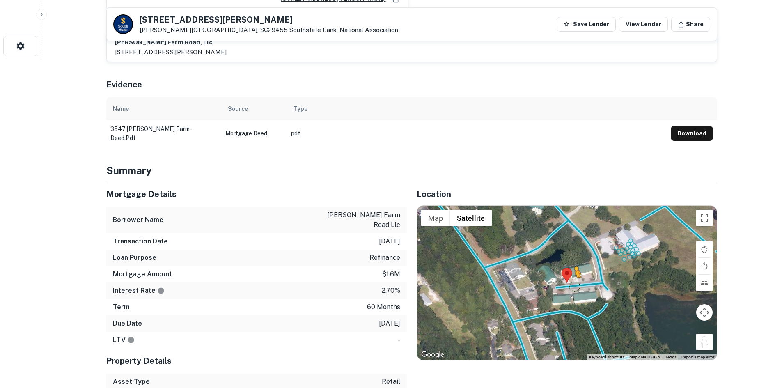
drag, startPoint x: 704, startPoint y: 337, endPoint x: 568, endPoint y: 274, distance: 149.5
click at [568, 274] on div "To activate drag with keyboard, press Alt + Enter. Once in keyboard drag state,…" at bounding box center [567, 283] width 300 height 154
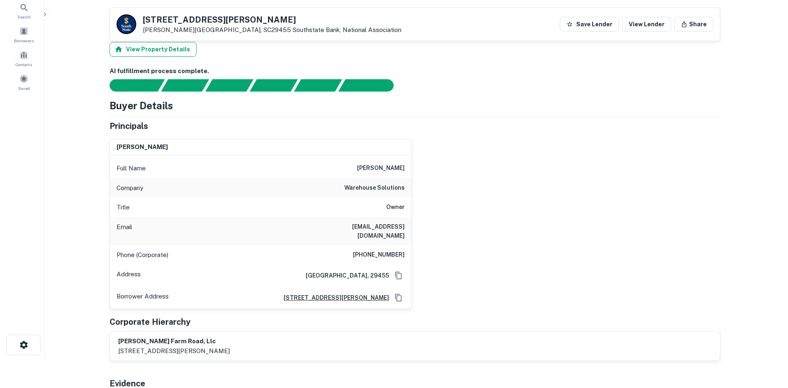
scroll to position [0, 0]
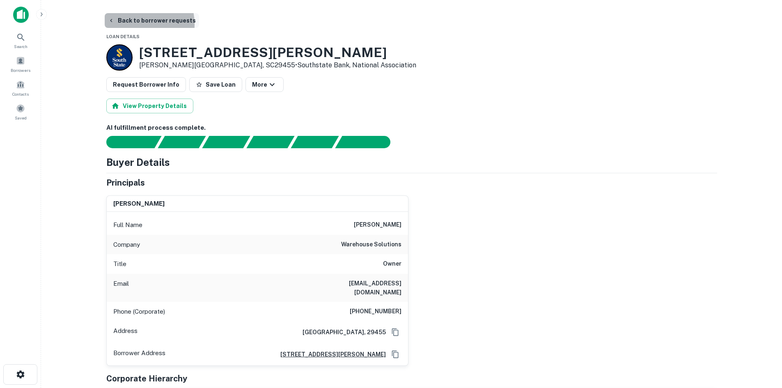
click at [129, 25] on button "Back to borrower requests" at bounding box center [152, 20] width 94 height 15
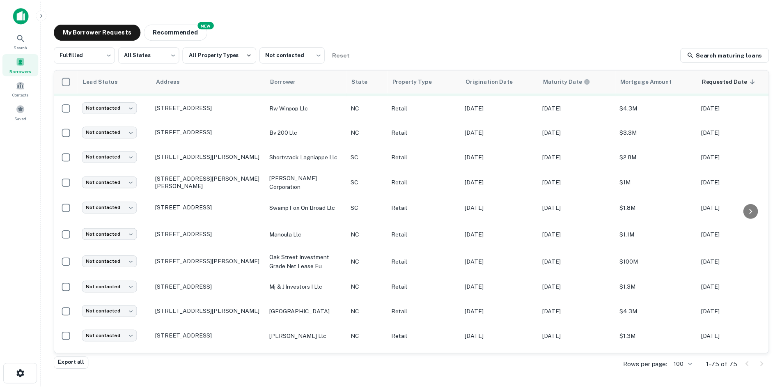
scroll to position [1080, 0]
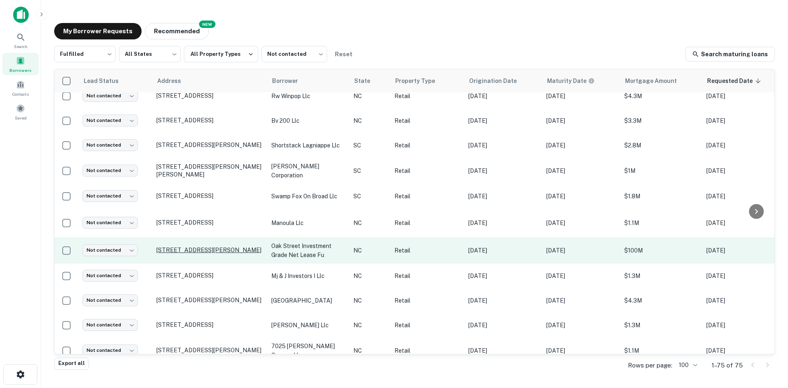
click at [229, 254] on p "[STREET_ADDRESS][PERSON_NAME]" at bounding box center [209, 249] width 107 height 7
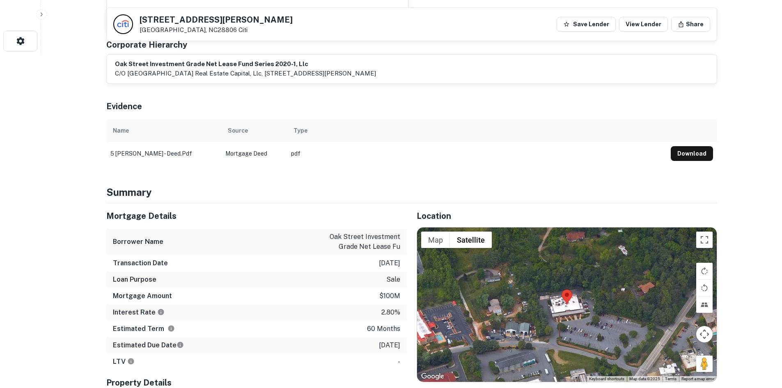
scroll to position [369, 0]
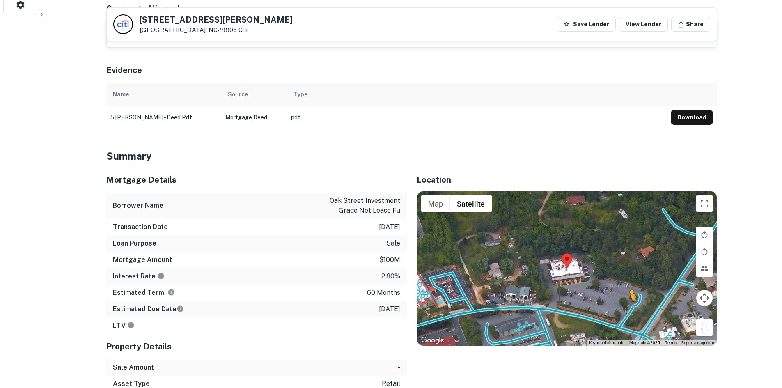
drag, startPoint x: 706, startPoint y: 319, endPoint x: 623, endPoint y: 298, distance: 85.3
click at [623, 298] on div "To activate drag with keyboard, press Alt + Enter. Once in keyboard drag state,…" at bounding box center [567, 268] width 300 height 154
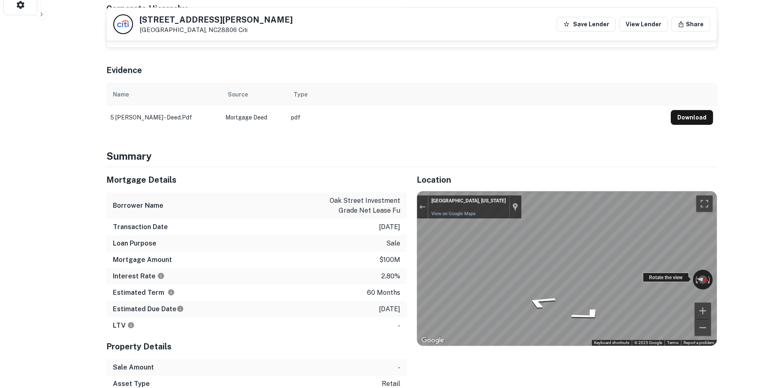
click at [678, 272] on div "← Move left → Move right ↑ Move up ↓ Move down + Zoom in - Zoom out Asheville, …" at bounding box center [567, 268] width 300 height 154
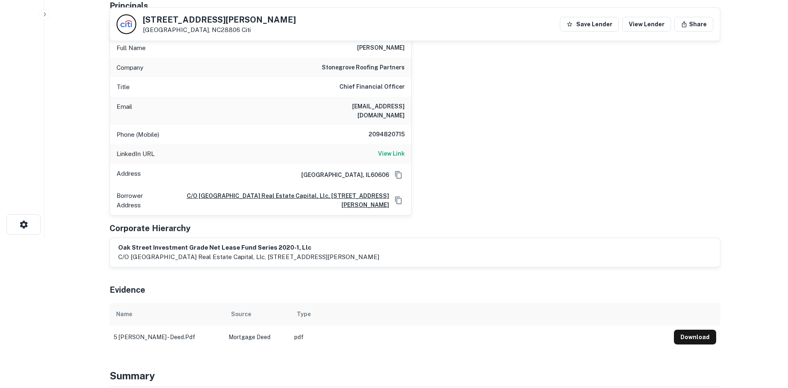
scroll to position [0, 0]
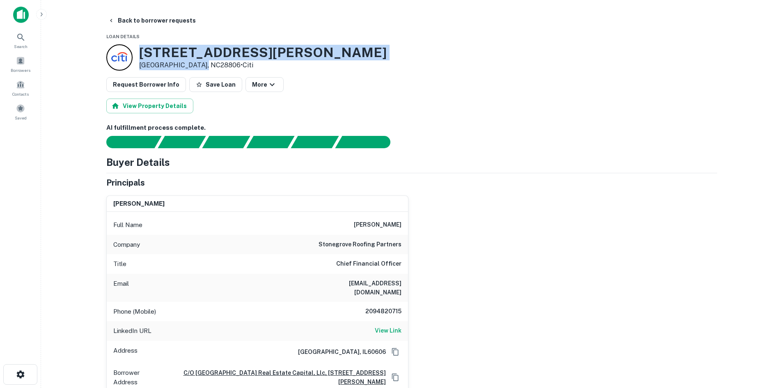
drag, startPoint x: 140, startPoint y: 48, endPoint x: 198, endPoint y: 67, distance: 61.3
click at [198, 67] on div "5 Crowell Rd Asheville, NC28806 • Citi" at bounding box center [263, 57] width 248 height 25
copy div "[STREET_ADDRESS][PERSON_NAME]"
click at [140, 23] on button "Back to borrower requests" at bounding box center [152, 20] width 94 height 15
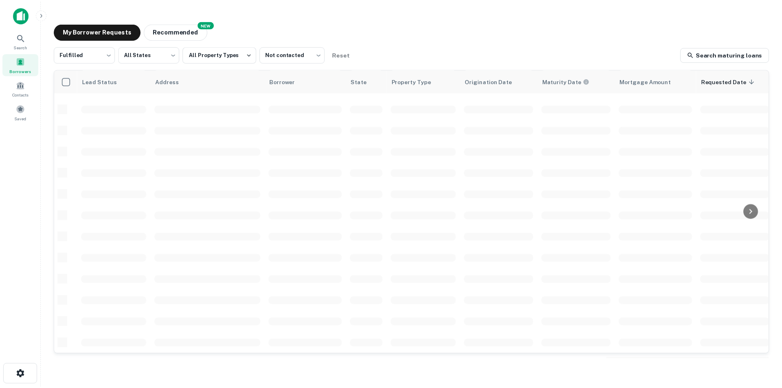
scroll to position [278, 0]
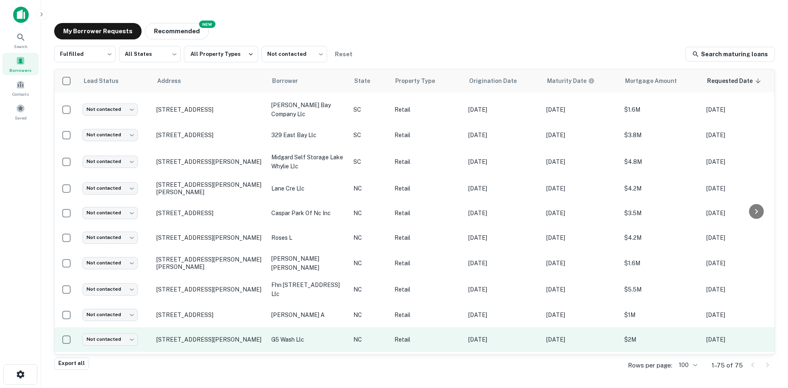
click at [198, 327] on td "[STREET_ADDRESS][PERSON_NAME]" at bounding box center [209, 339] width 115 height 25
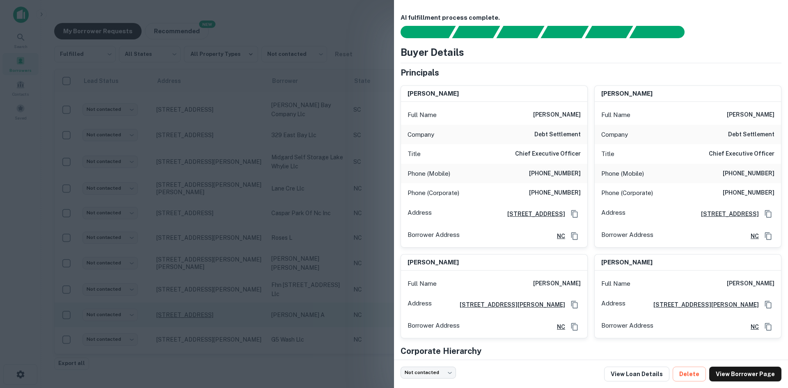
drag, startPoint x: 220, startPoint y: 300, endPoint x: 197, endPoint y: 303, distance: 22.4
click at [217, 301] on div at bounding box center [394, 194] width 788 height 388
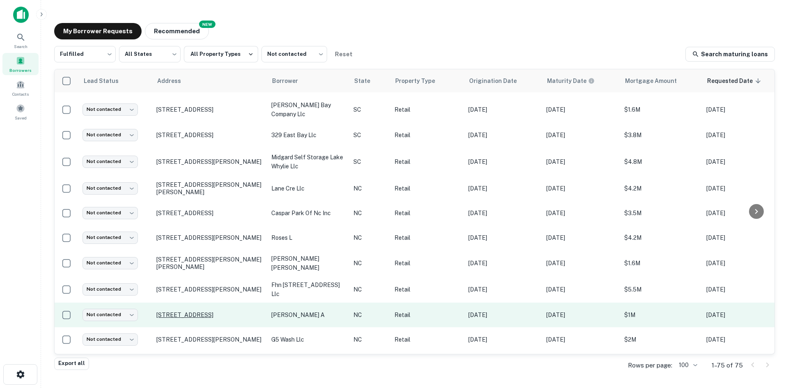
click at [177, 311] on p "[STREET_ADDRESS]" at bounding box center [209, 314] width 107 height 7
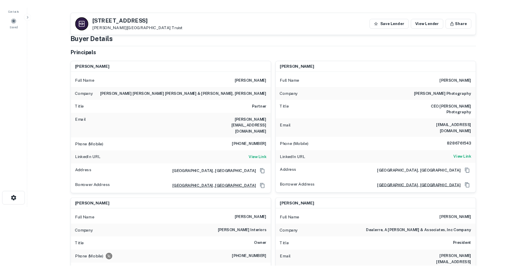
scroll to position [41, 0]
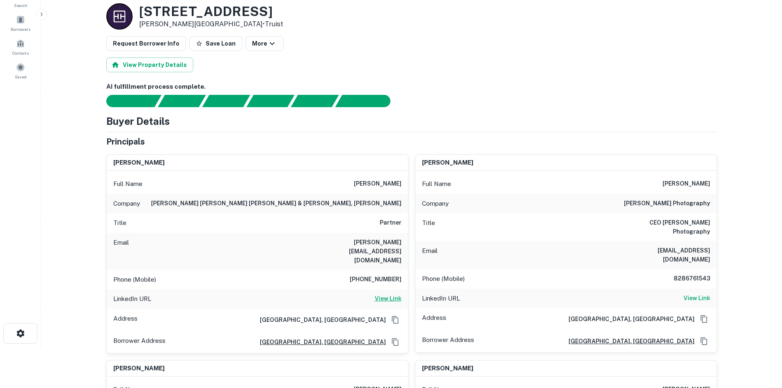
click at [392, 294] on h6 "View Link" at bounding box center [388, 298] width 27 height 9
